Goal: Information Seeking & Learning: Check status

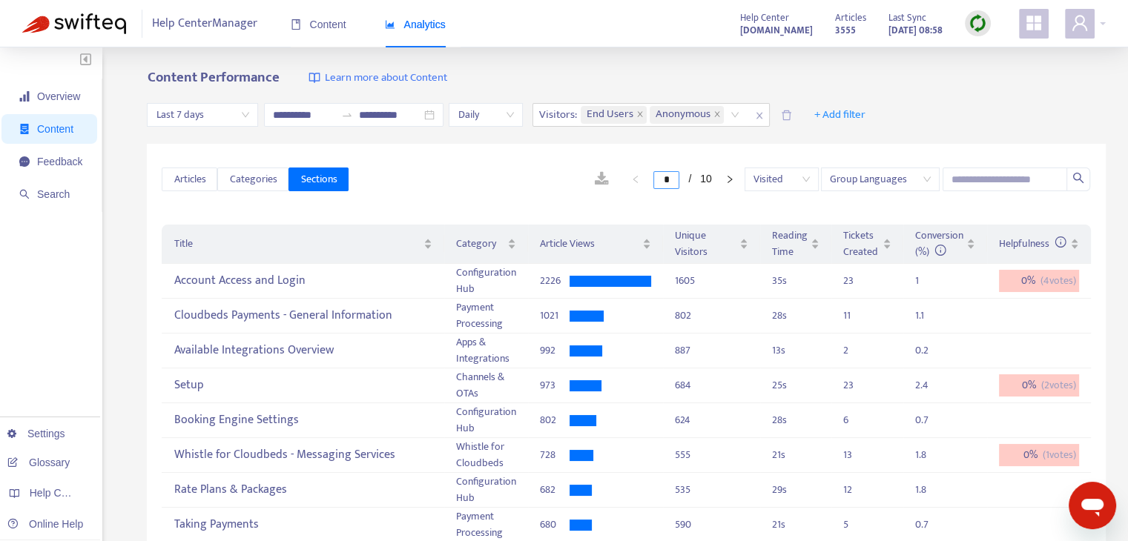
click at [667, 182] on input "*" at bounding box center [666, 180] width 26 height 18
click at [481, 169] on div "* / 10 Visited Group Languages" at bounding box center [720, 180] width 742 height 24
click at [585, 177] on link at bounding box center [602, 179] width 44 height 22
click at [974, 254] on div "Conversion (%)" at bounding box center [945, 244] width 60 height 33
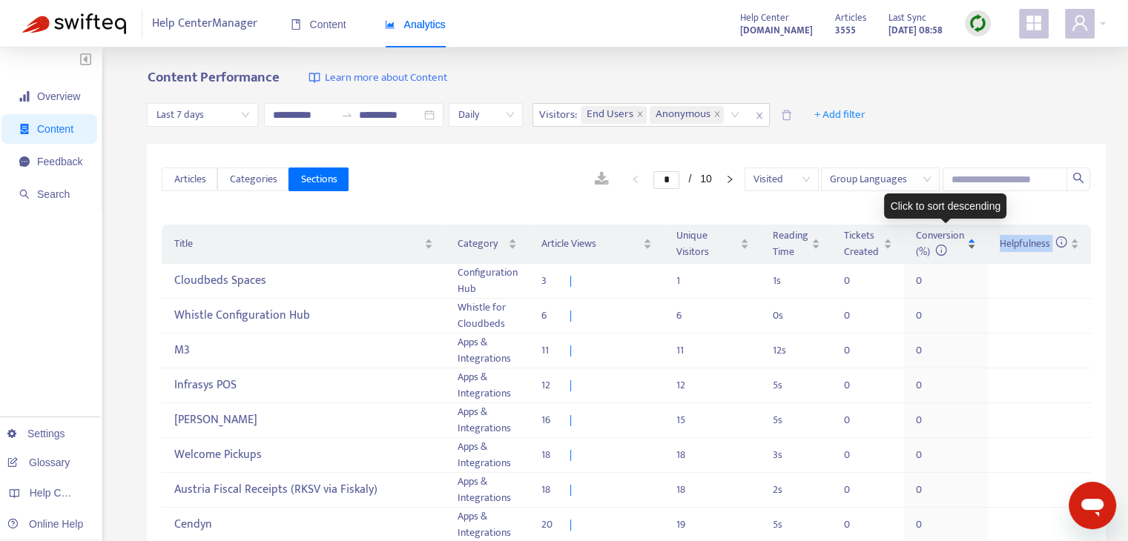
click at [974, 254] on div "Conversion (%)" at bounding box center [946, 244] width 60 height 33
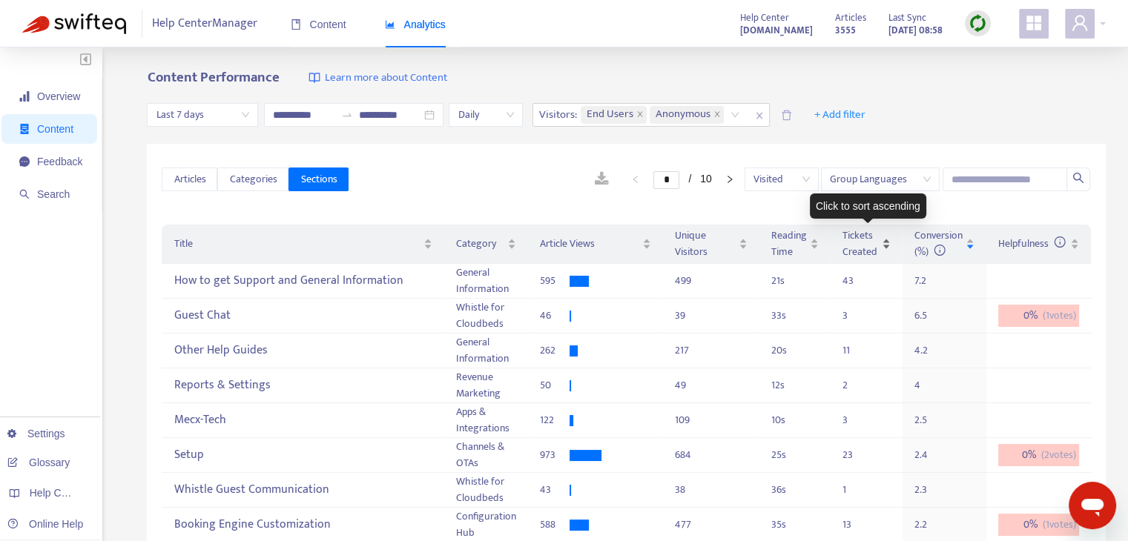
click at [885, 254] on div "Tickets Created" at bounding box center [866, 244] width 48 height 33
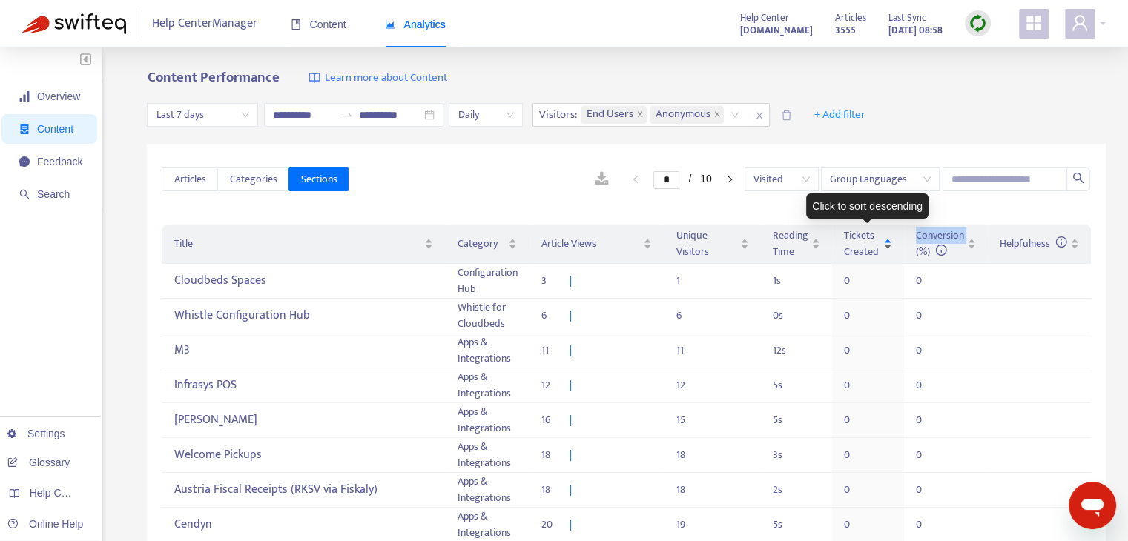
click at [885, 254] on div "Tickets Created" at bounding box center [868, 244] width 48 height 33
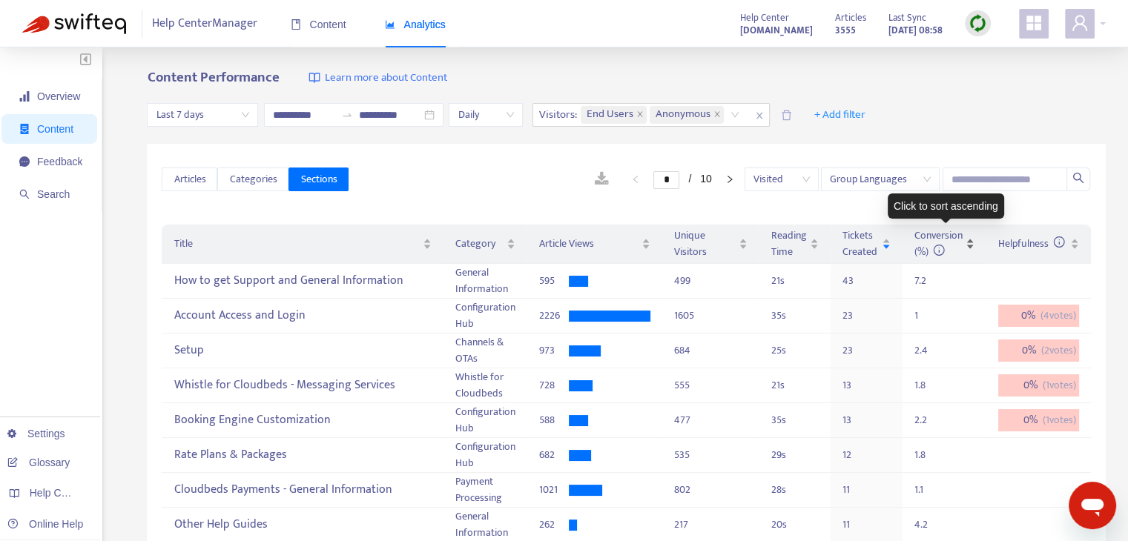
click at [967, 257] on div "Conversion (%)" at bounding box center [944, 244] width 60 height 33
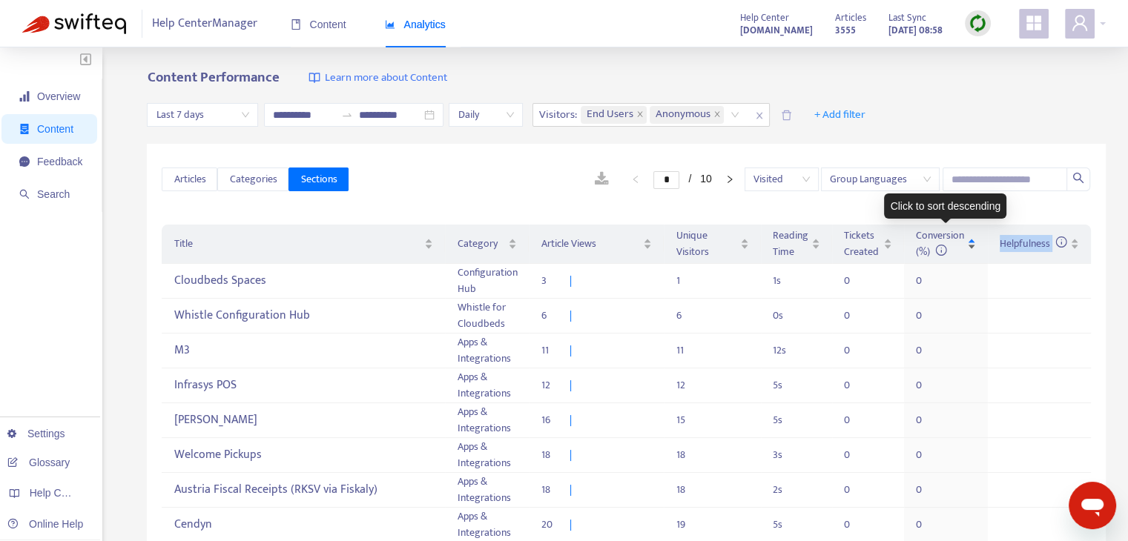
click at [967, 257] on div "Conversion (%)" at bounding box center [946, 244] width 60 height 33
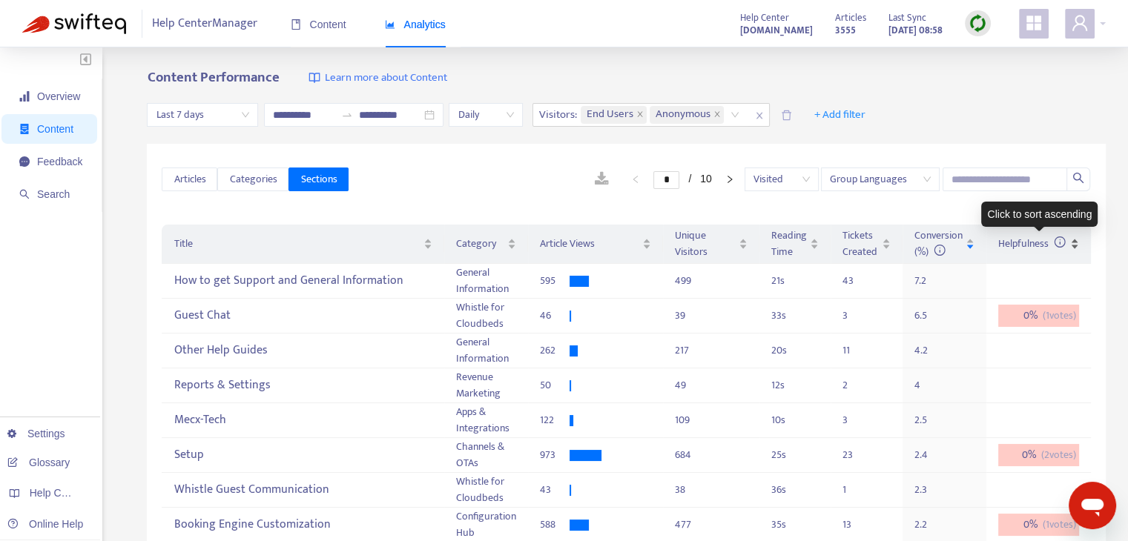
click at [1069, 250] on div "Helpfulness" at bounding box center [1038, 244] width 81 height 16
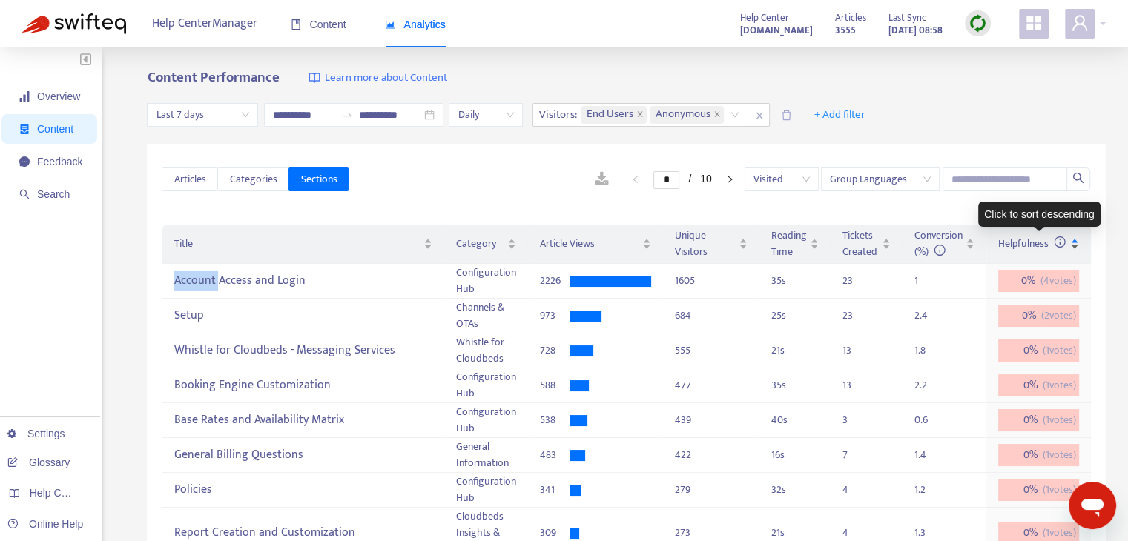
click at [1069, 250] on div "Helpfulness" at bounding box center [1038, 244] width 81 height 16
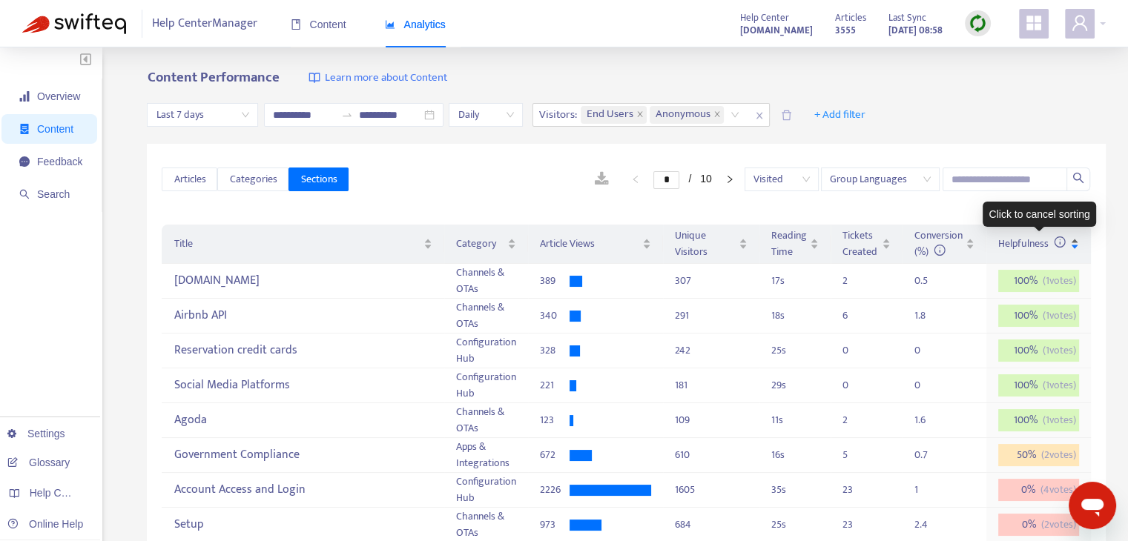
click at [1071, 250] on div "Helpfulness" at bounding box center [1038, 244] width 81 height 16
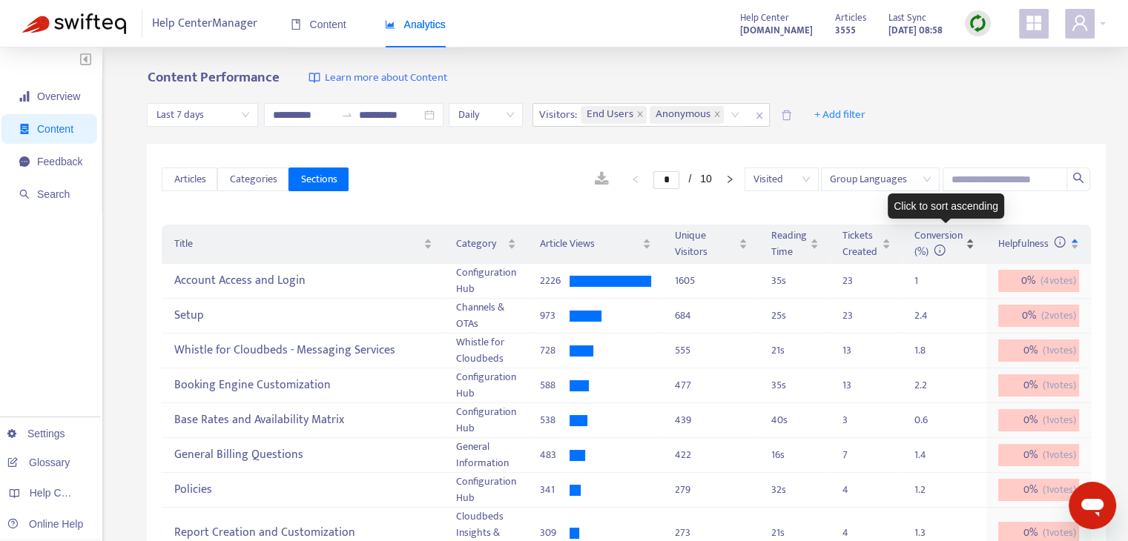
click at [968, 250] on div "Conversion (%)" at bounding box center [944, 244] width 60 height 33
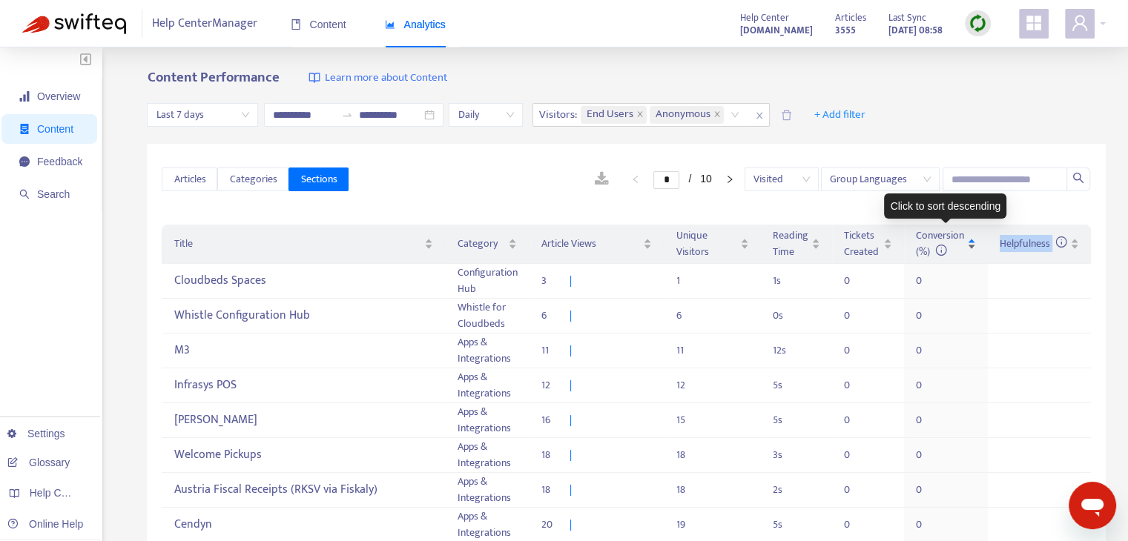
click at [968, 250] on div "Conversion (%)" at bounding box center [946, 244] width 60 height 33
